Goal: Find specific fact: Find specific fact

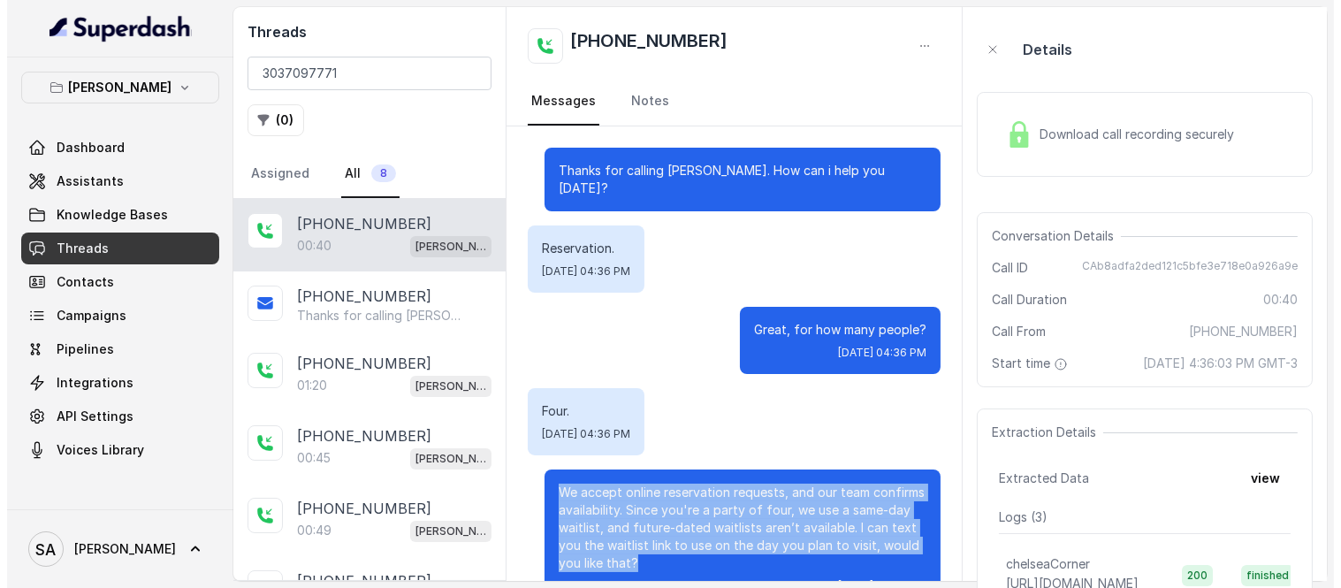
scroll to position [174, 0]
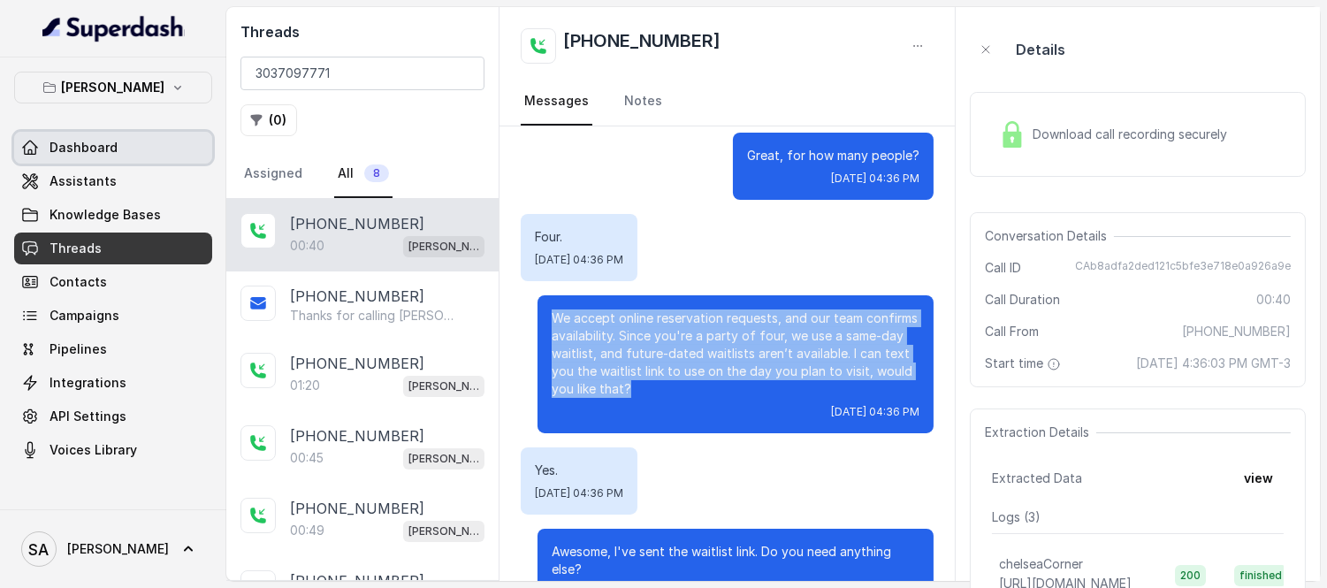
click at [50, 148] on span "Dashboard" at bounding box center [84, 148] width 68 height 18
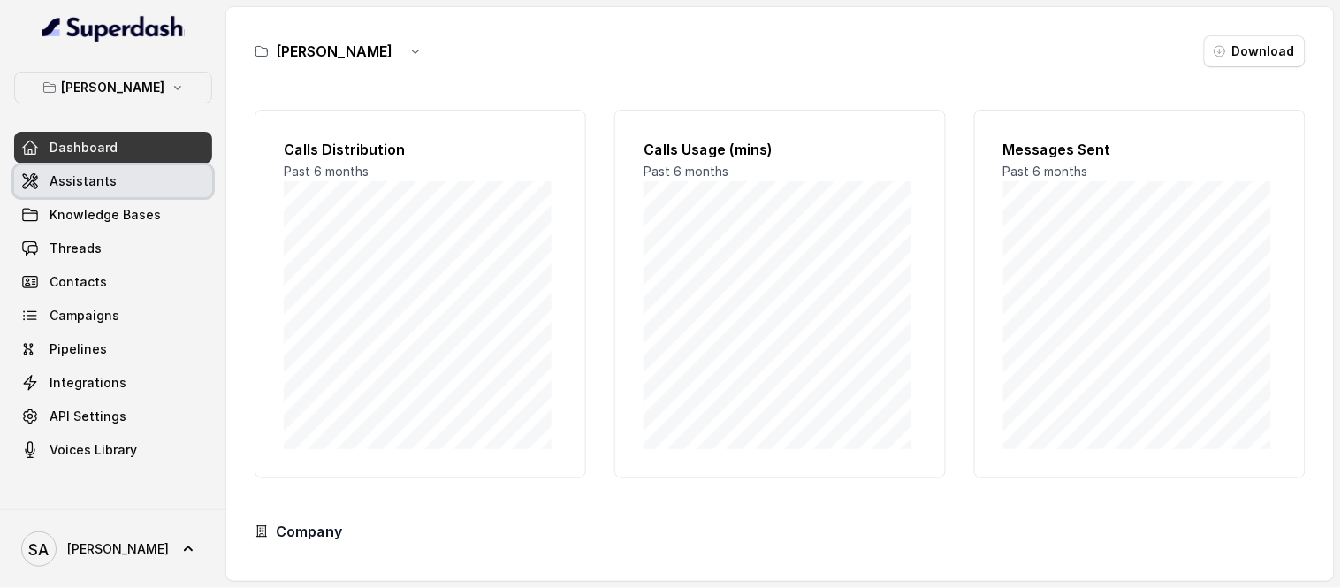
click at [83, 189] on link "Assistants" at bounding box center [113, 181] width 198 height 32
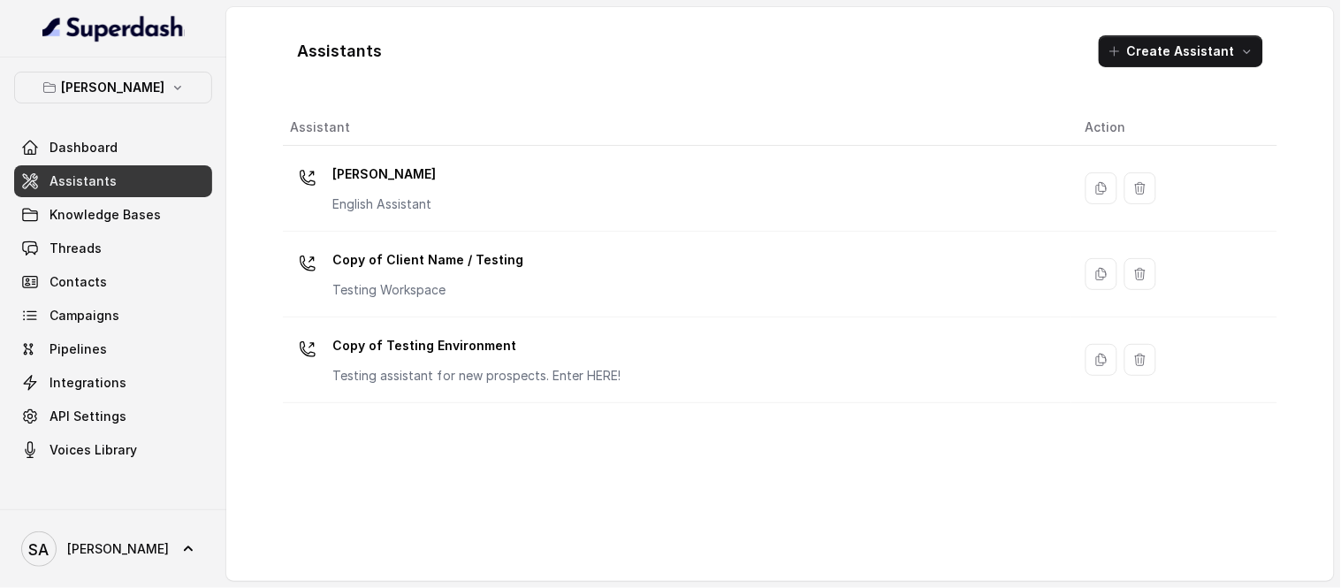
click at [366, 178] on p "[PERSON_NAME]" at bounding box center [383, 174] width 103 height 28
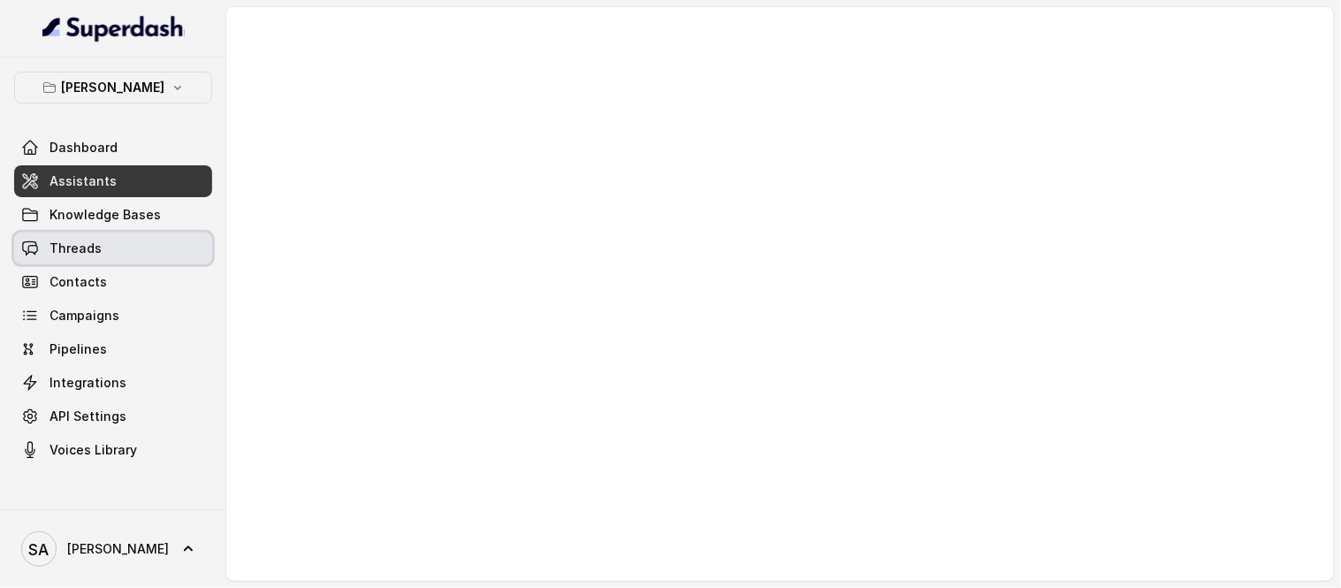
click at [115, 246] on link "Threads" at bounding box center [113, 248] width 198 height 32
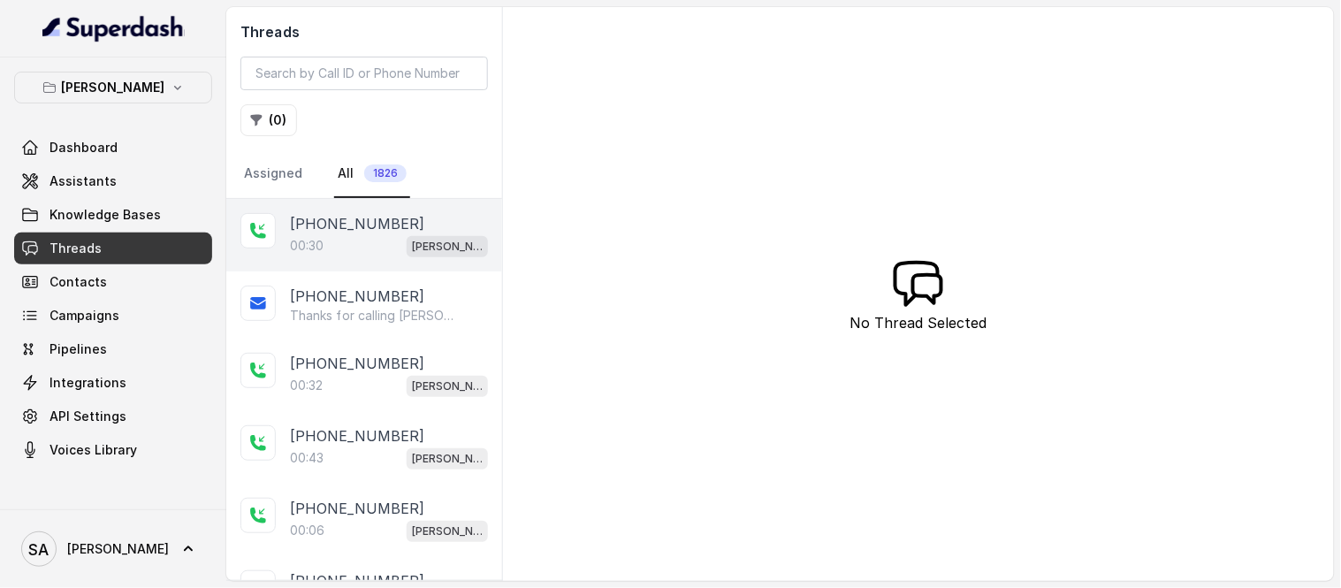
click at [358, 228] on p "[PHONE_NUMBER]" at bounding box center [357, 223] width 134 height 21
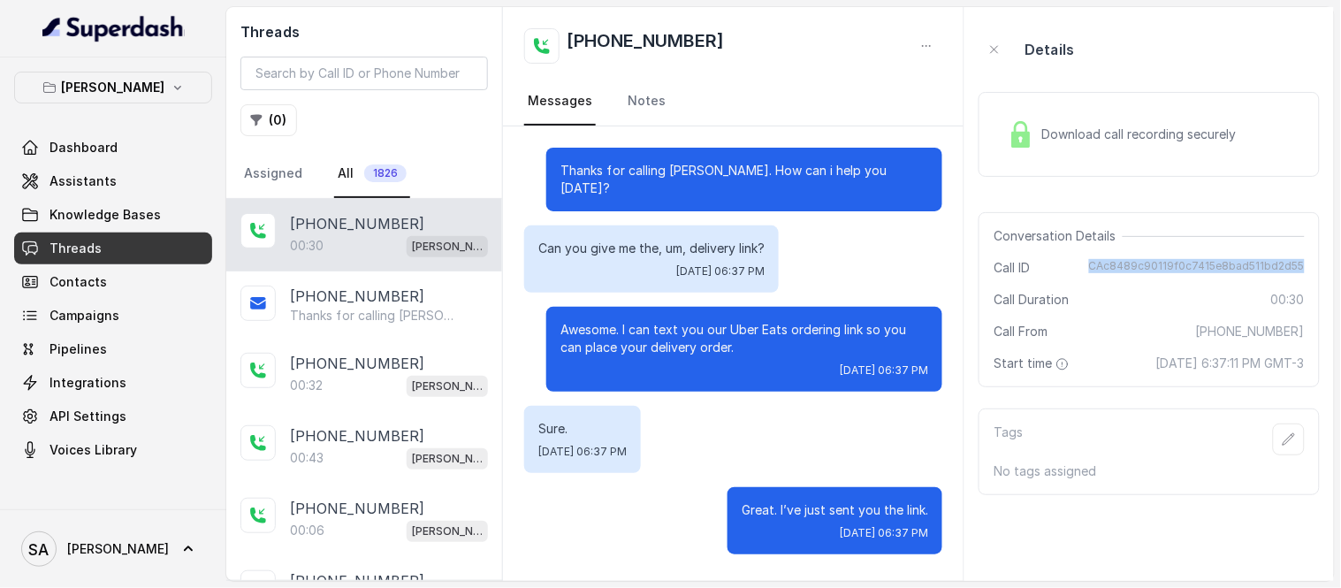
drag, startPoint x: 1098, startPoint y: 268, endPoint x: 1310, endPoint y: 265, distance: 212.2
click at [1310, 265] on div "Conversation Details Call ID CAc8489c90119f0c7415e8bad511bd2d55 Call Duration 0…" at bounding box center [1149, 299] width 341 height 175
copy span "CAc8489c90119f0c7415e8bad511bd2d55"
